Goal: Information Seeking & Learning: Compare options

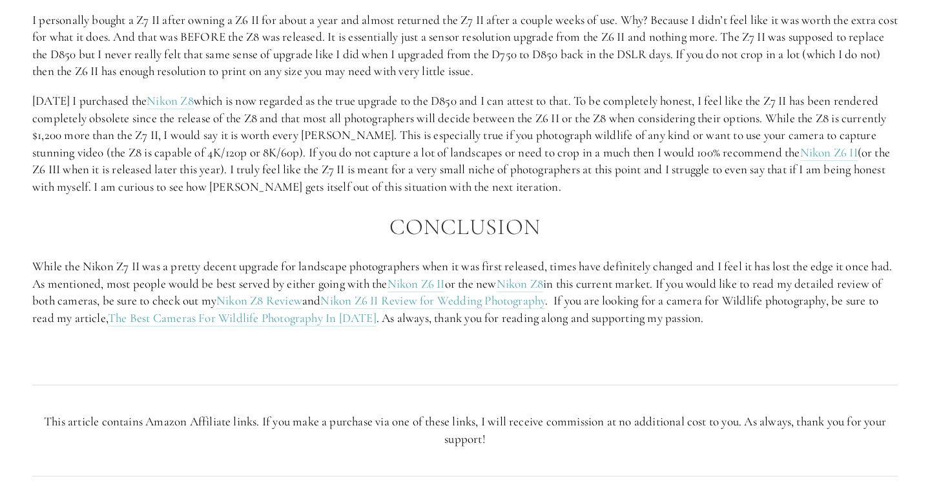
scroll to position [2383, 0]
click at [255, 319] on link "The Best Cameras For Wildlife Photography In [DATE]" at bounding box center [242, 317] width 269 height 16
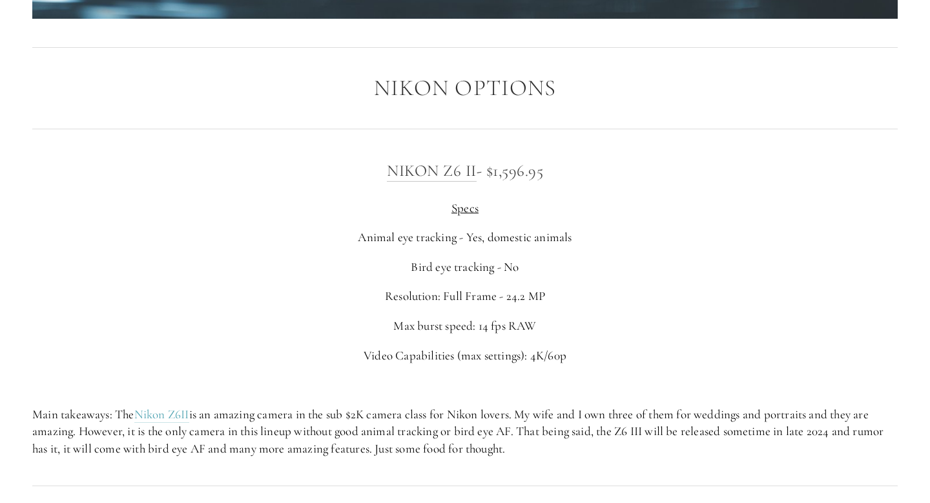
scroll to position [1993, 0]
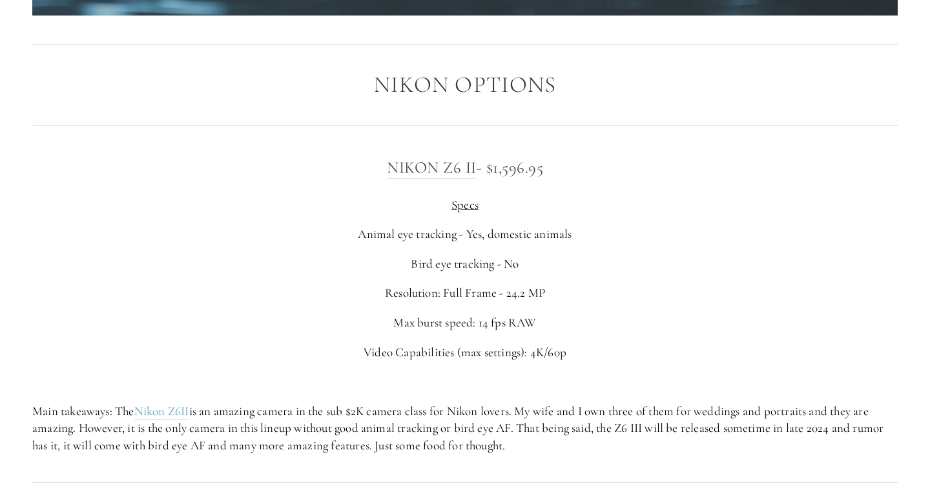
drag, startPoint x: 352, startPoint y: 162, endPoint x: 607, endPoint y: 163, distance: 254.6
click at [607, 163] on h3 "Nikon Z6 II - $1,596.95" at bounding box center [465, 167] width 866 height 26
drag, startPoint x: 393, startPoint y: 261, endPoint x: 571, endPoint y: 260, distance: 178.3
click at [570, 261] on p "Bird eye tracking - No" at bounding box center [465, 263] width 866 height 17
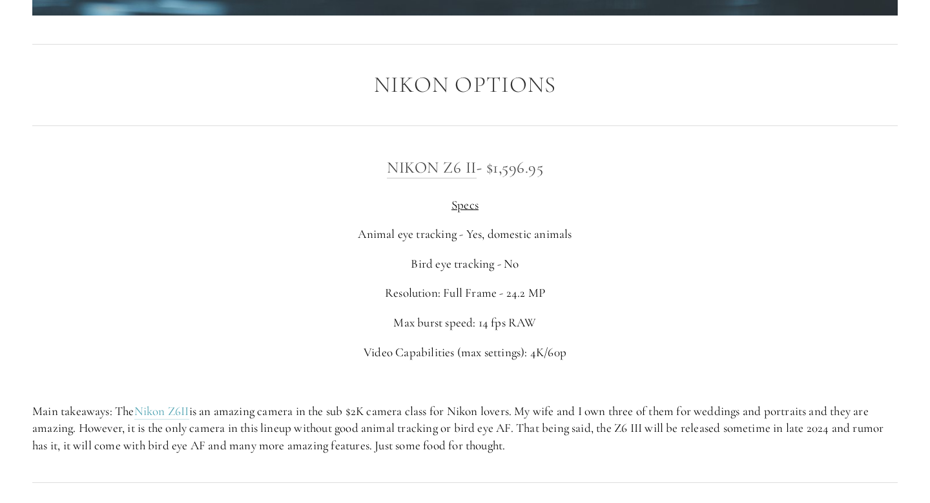
click at [571, 260] on p "Bird eye tracking - No" at bounding box center [465, 263] width 866 height 17
drag, startPoint x: 382, startPoint y: 288, endPoint x: 637, endPoint y: 287, distance: 254.6
click at [637, 288] on p "Resolution: Full Frame - 24.2 MP" at bounding box center [465, 292] width 866 height 17
click at [637, 287] on p "Resolution: Full Frame - 24.2 MP" at bounding box center [465, 292] width 866 height 17
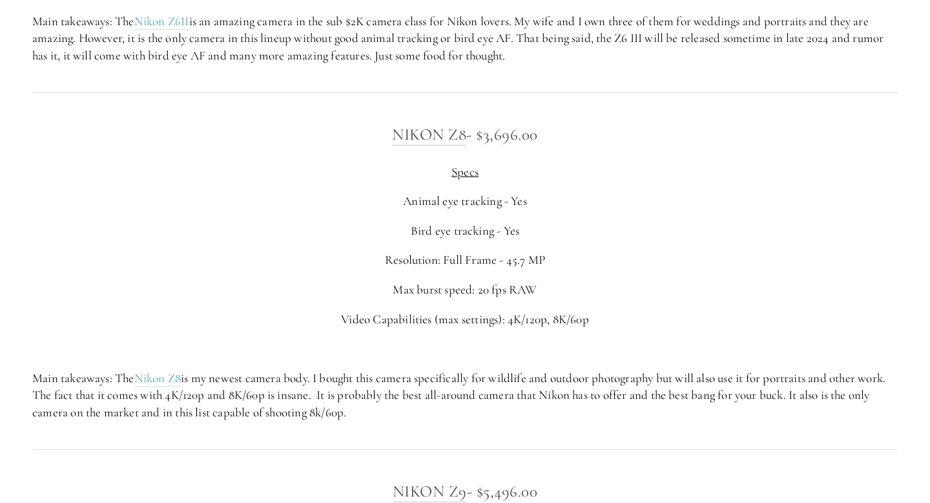
scroll to position [2383, 0]
drag, startPoint x: 512, startPoint y: 262, endPoint x: 580, endPoint y: 262, distance: 67.2
click at [578, 262] on p "Resolution: Full Frame - 45.7 MP" at bounding box center [465, 259] width 866 height 17
click at [580, 262] on p "Resolution: Full Frame - 45.7 MP" at bounding box center [465, 259] width 866 height 17
drag, startPoint x: 503, startPoint y: 262, endPoint x: 707, endPoint y: 260, distance: 204.2
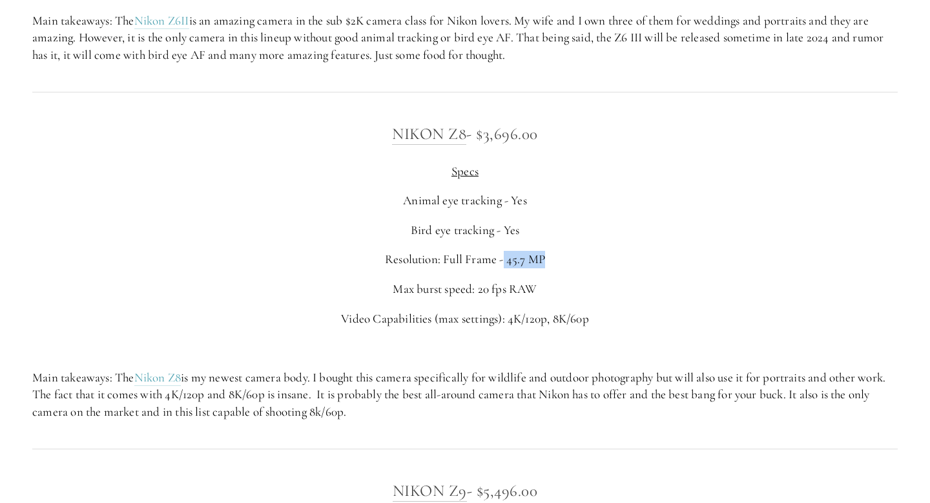
click at [707, 260] on p "Resolution: Full Frame - 45.7 MP" at bounding box center [465, 259] width 866 height 17
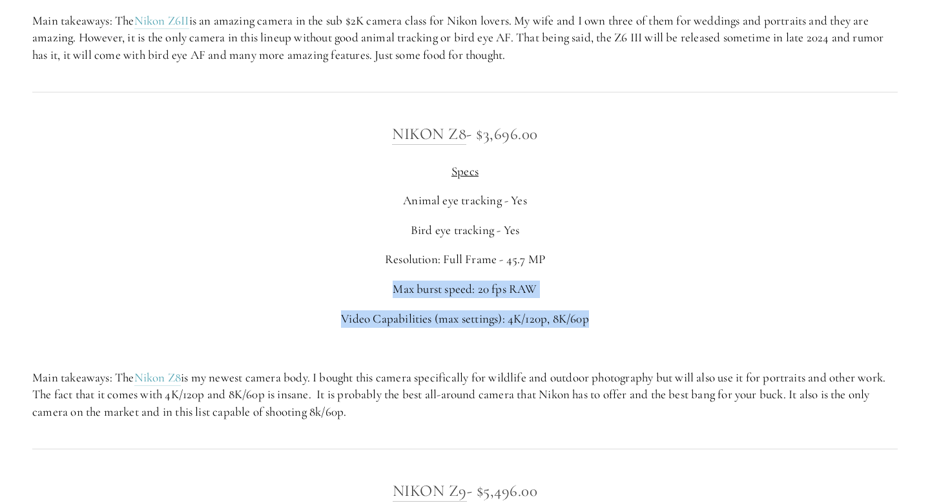
drag, startPoint x: 367, startPoint y: 294, endPoint x: 640, endPoint y: 323, distance: 274.2
click at [651, 328] on div "Nikon Z8 - $3,696.00 Specs Animal eye tracking - Yes Bird eye tracking - Yes Re…" at bounding box center [465, 271] width 866 height 300
click at [640, 323] on p "Video Capabilities (max settings): 4K/120p, 8K/60p" at bounding box center [465, 318] width 866 height 17
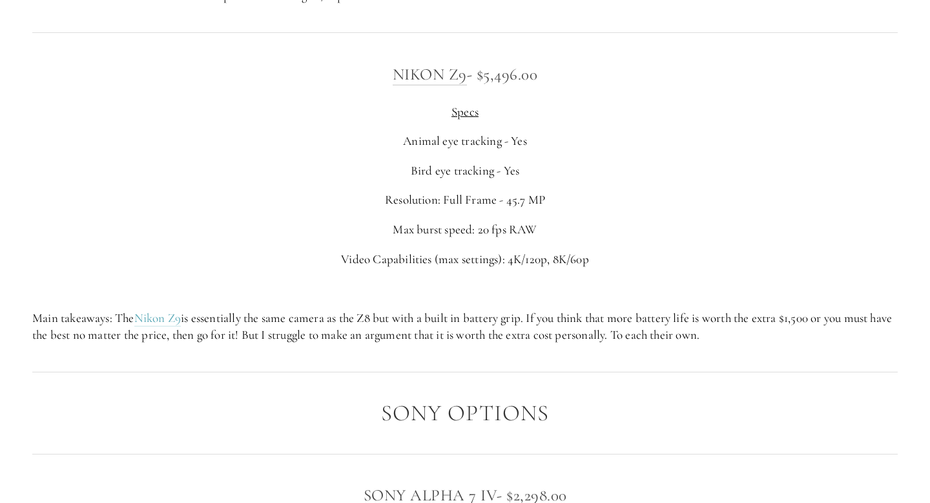
scroll to position [2798, 0]
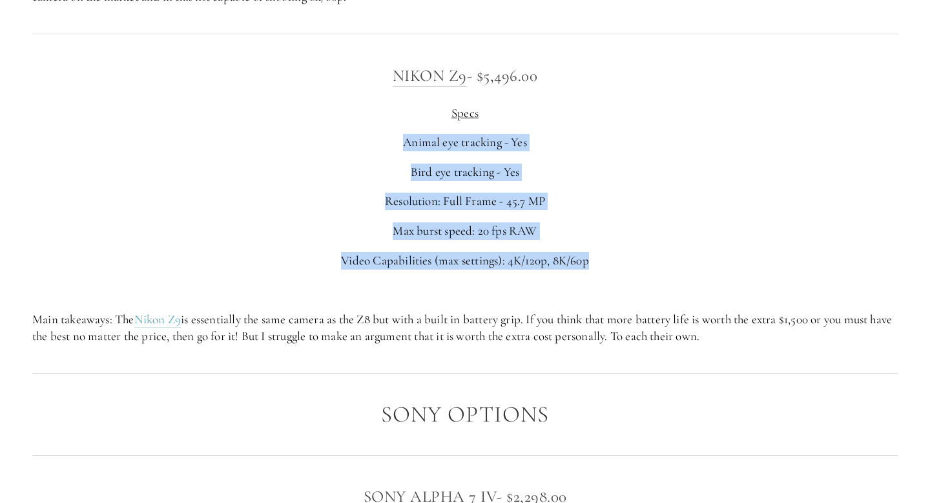
drag, startPoint x: 359, startPoint y: 123, endPoint x: 627, endPoint y: 257, distance: 299.6
click at [627, 257] on div "Nikon Z9 - $5,496.00 Specs Animal eye tracking - Yes Bird eye tracking - Yes Re…" at bounding box center [465, 204] width 866 height 282
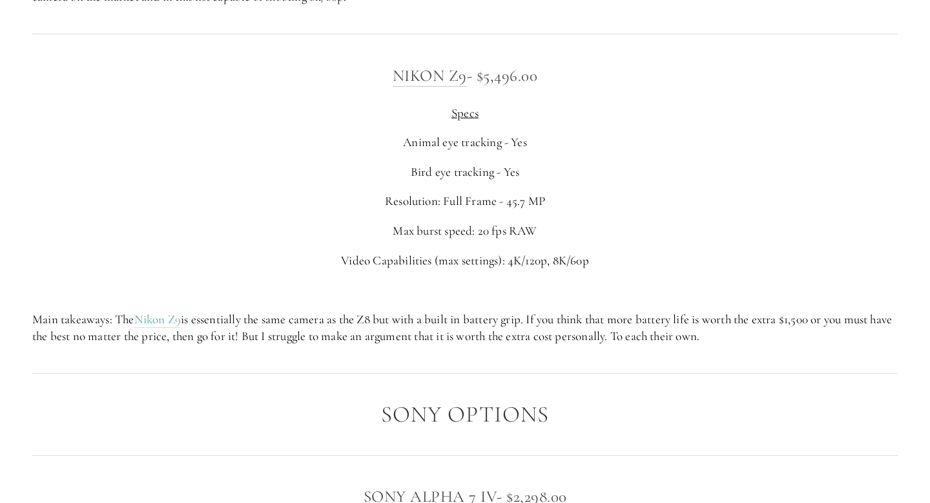
click at [709, 307] on div "Nikon Z9 - $5,496.00 Specs Animal eye tracking - Yes Bird eye tracking - Yes Re…" at bounding box center [465, 204] width 866 height 282
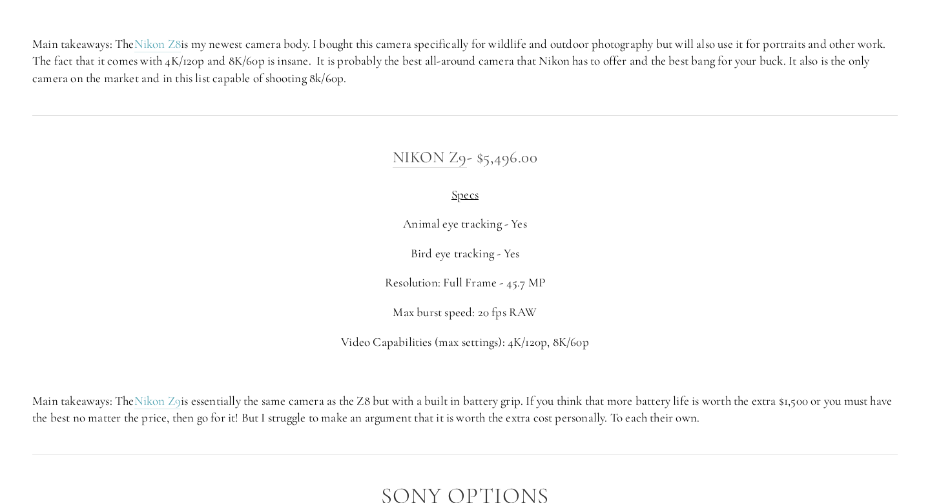
scroll to position [2717, 0]
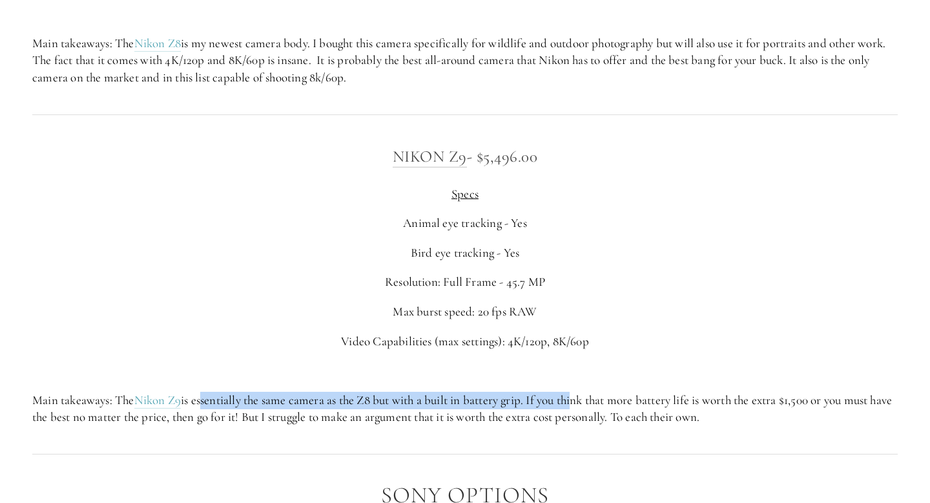
drag, startPoint x: 202, startPoint y: 401, endPoint x: 581, endPoint y: 395, distance: 379.3
click at [581, 395] on p "Main takeaways: The Nikon Z9 is essentially the same camera as the Z8 but with …" at bounding box center [465, 409] width 866 height 34
click at [518, 406] on p "Main takeaways: The Nikon Z9 is essentially the same camera as the Z8 but with …" at bounding box center [465, 409] width 866 height 34
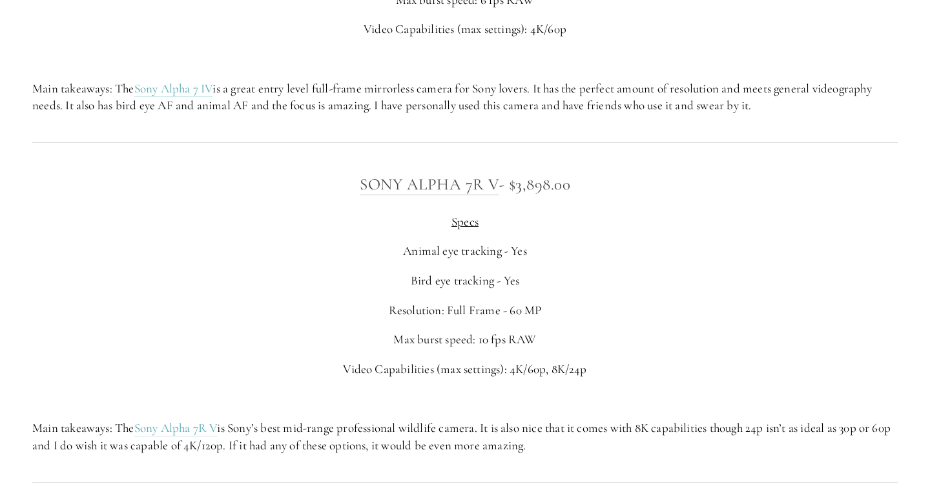
scroll to position [3444, 0]
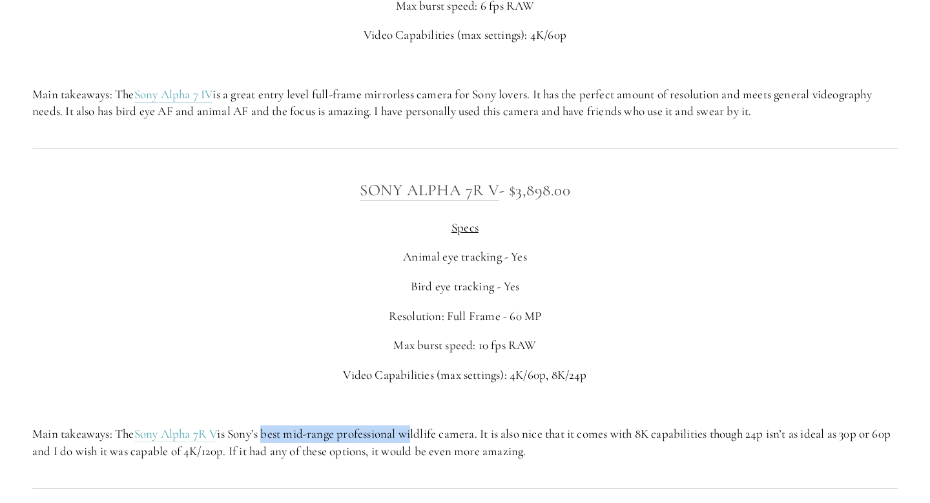
drag, startPoint x: 266, startPoint y: 434, endPoint x: 424, endPoint y: 434, distance: 158.9
click at [424, 434] on p "Main takeaways: The Sony Alpha 7R V is Sony’s best mid-range professional wildl…" at bounding box center [465, 442] width 866 height 34
drag, startPoint x: 640, startPoint y: 432, endPoint x: 726, endPoint y: 432, distance: 85.3
click at [662, 432] on p "Main takeaways: The Sony Alpha 7R V is Sony’s best mid-range professional wildl…" at bounding box center [465, 442] width 866 height 34
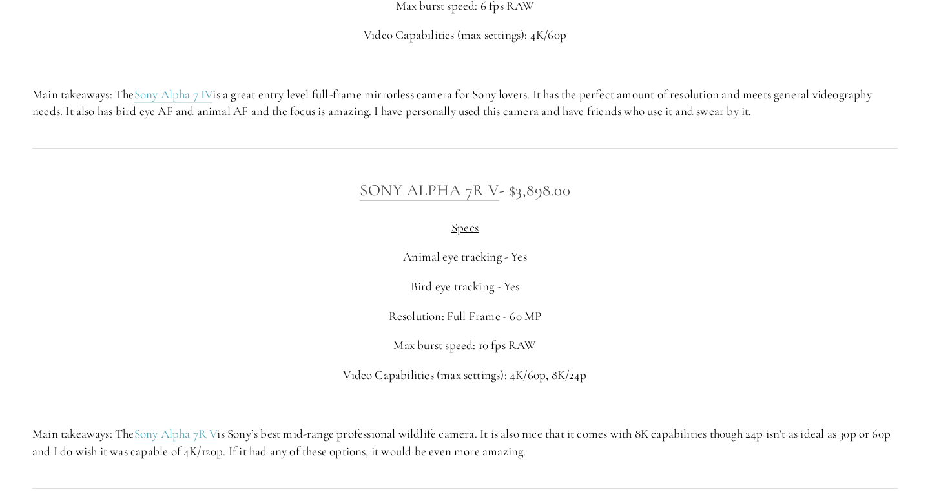
click at [725, 432] on p "Main takeaways: The Sony Alpha 7R V is Sony’s best mid-range professional wildl…" at bounding box center [465, 442] width 866 height 34
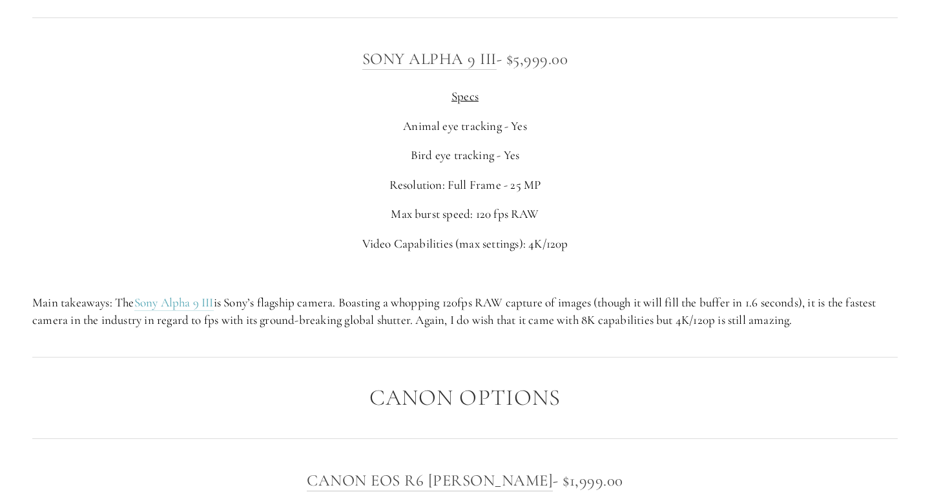
scroll to position [3946, 0]
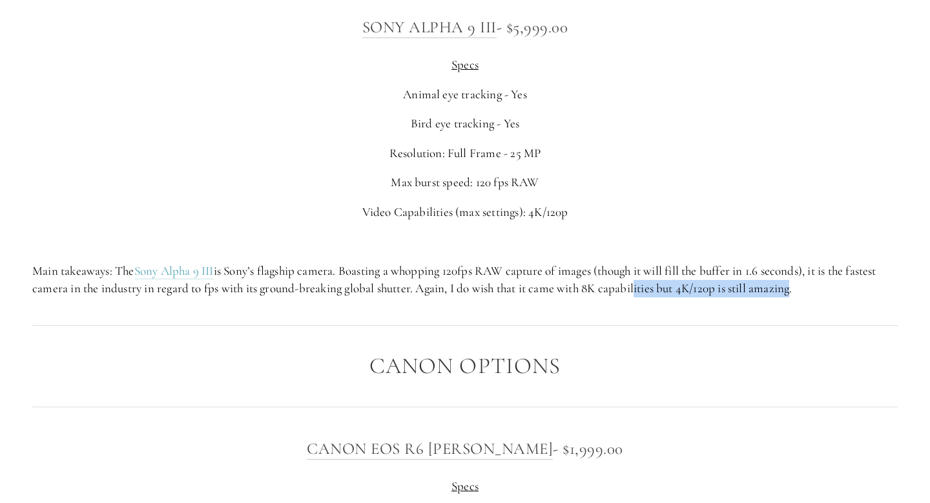
drag, startPoint x: 641, startPoint y: 289, endPoint x: 811, endPoint y: 281, distance: 170.1
click at [810, 283] on p "Main takeaways: The Sony Alpha 9 III is Sony’s flagship camera. Boasting a whop…" at bounding box center [465, 279] width 866 height 34
click at [811, 281] on p "Main takeaways: The Sony Alpha 9 III is Sony’s flagship camera. Boasting a whop…" at bounding box center [465, 279] width 866 height 34
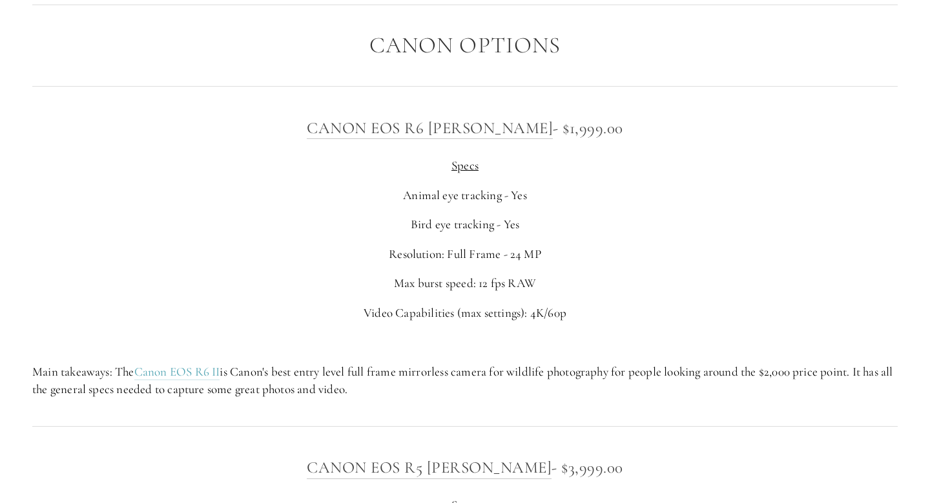
scroll to position [4275, 0]
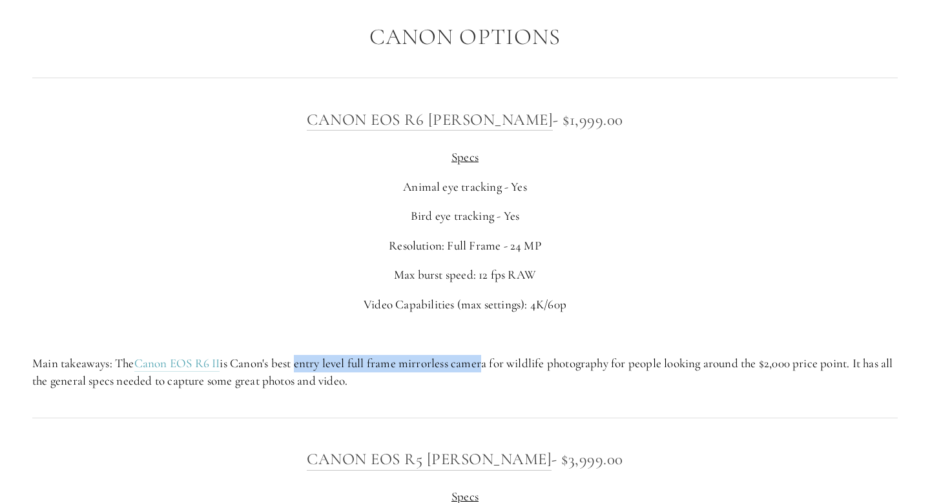
drag, startPoint x: 298, startPoint y: 367, endPoint x: 485, endPoint y: 367, distance: 187.4
click at [486, 367] on p "Main takeaways: The Canon EOS R6 II is Canon's best entry level full frame mirr…" at bounding box center [465, 372] width 866 height 34
click at [485, 367] on p "Main takeaways: The Canon EOS R6 II is Canon's best entry level full frame mirr…" at bounding box center [465, 372] width 866 height 34
click at [196, 364] on link "Canon EOS R6 II" at bounding box center [177, 363] width 86 height 16
